Goal: Task Accomplishment & Management: Use online tool/utility

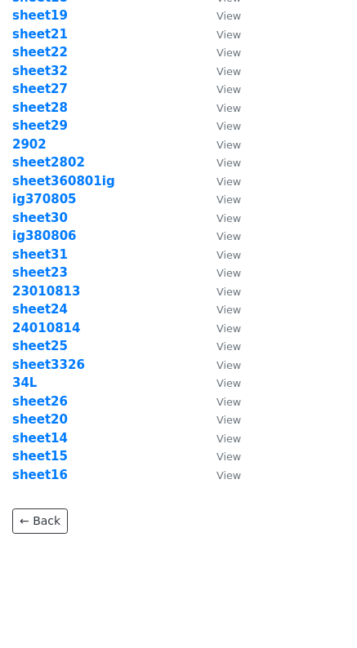
scroll to position [224, 0]
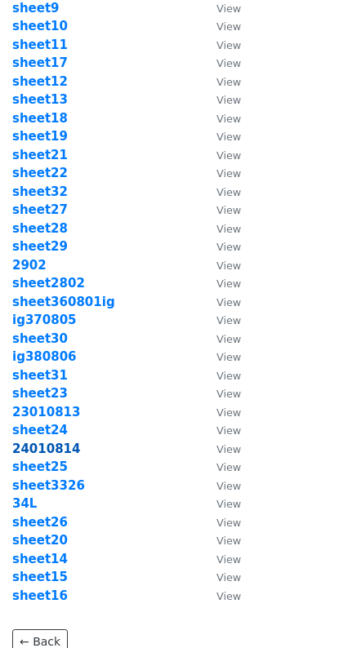
click at [70, 449] on strong "24010814" at bounding box center [46, 449] width 69 height 15
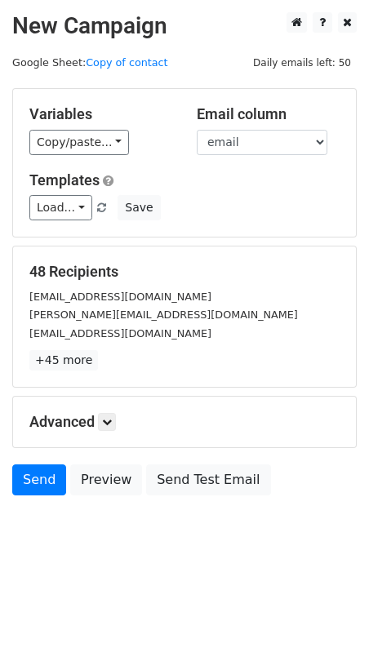
click at [102, 147] on link "Copy/paste..." at bounding box center [79, 142] width 100 height 25
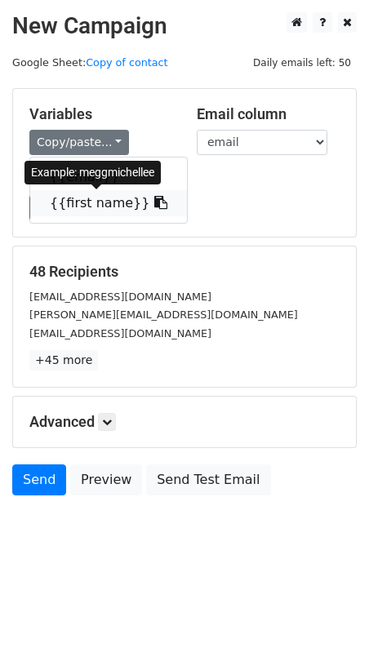
click at [154, 198] on icon at bounding box center [160, 202] width 13 height 13
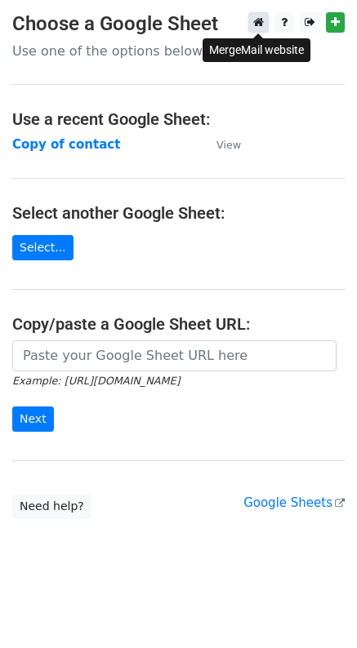
click at [257, 27] on icon at bounding box center [258, 21] width 11 height 11
